Goal: Information Seeking & Learning: Learn about a topic

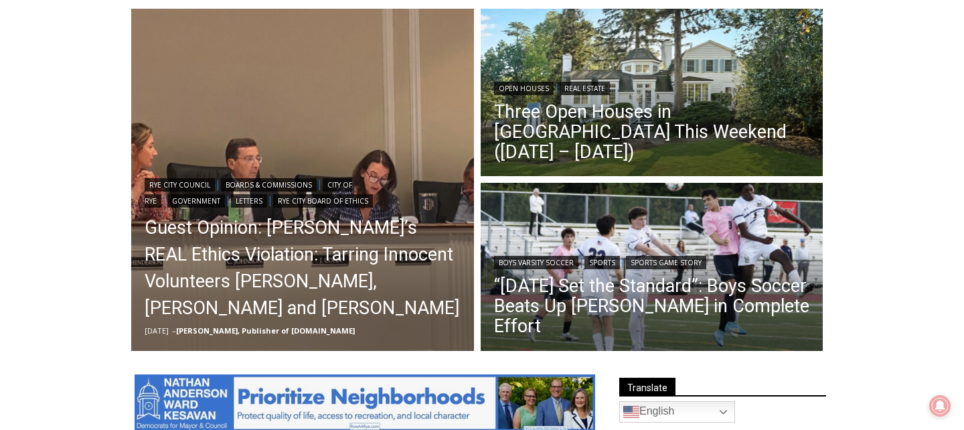
scroll to position [367, 0]
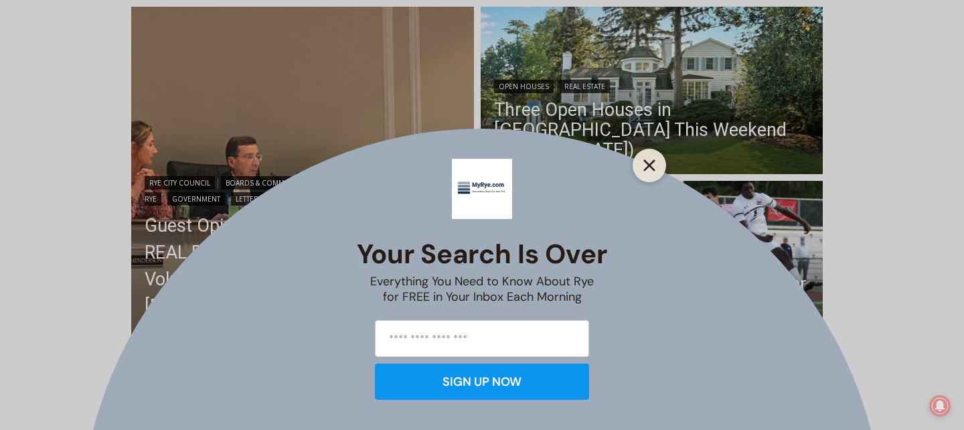
click at [653, 161] on line "Close" at bounding box center [649, 165] width 9 height 9
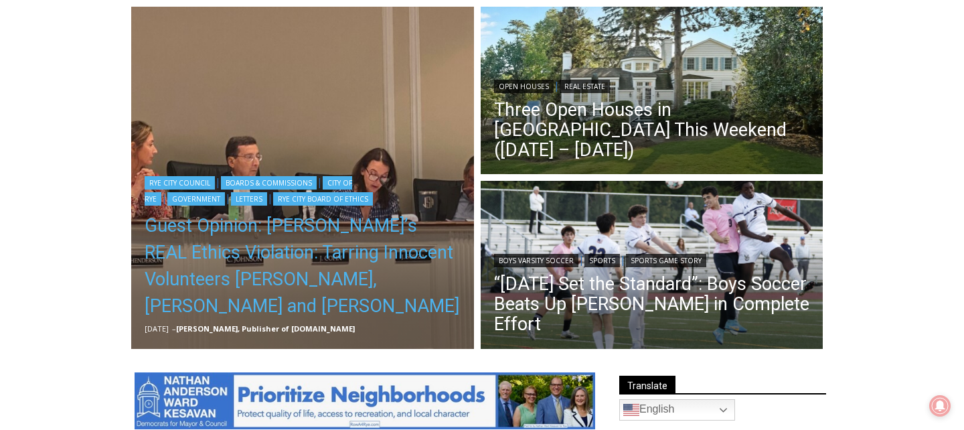
click at [349, 258] on link "Guest Opinion: [PERSON_NAME]’s REAL Ethics Violation: Tarring Innocent Voluntee…" at bounding box center [303, 265] width 316 height 107
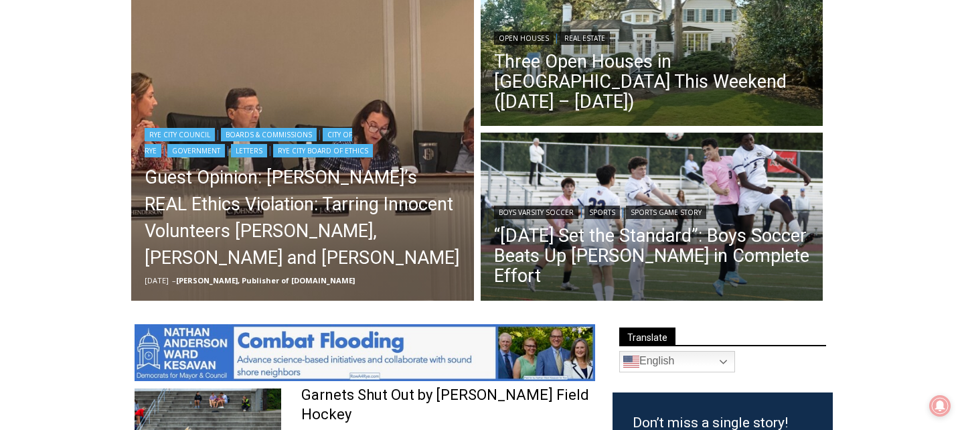
scroll to position [395, 0]
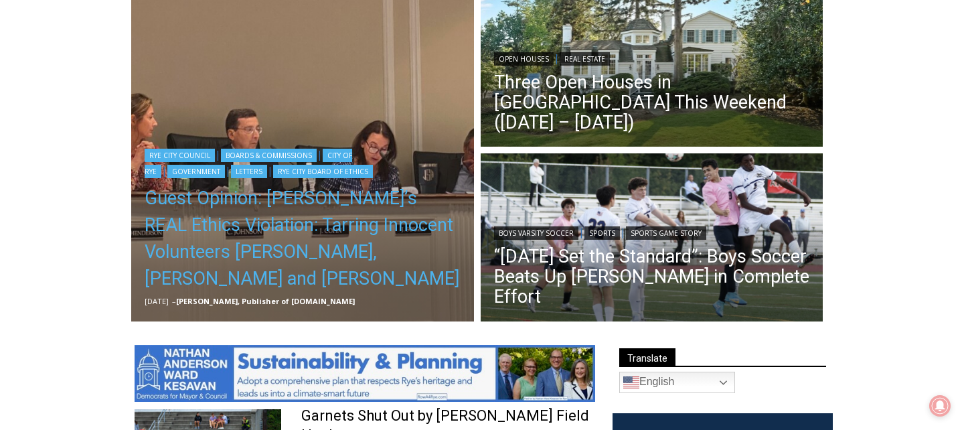
click at [369, 242] on link "Guest Opinion: [PERSON_NAME]’s REAL Ethics Violation: Tarring Innocent Voluntee…" at bounding box center [303, 238] width 316 height 107
